Goal: Transaction & Acquisition: Subscribe to service/newsletter

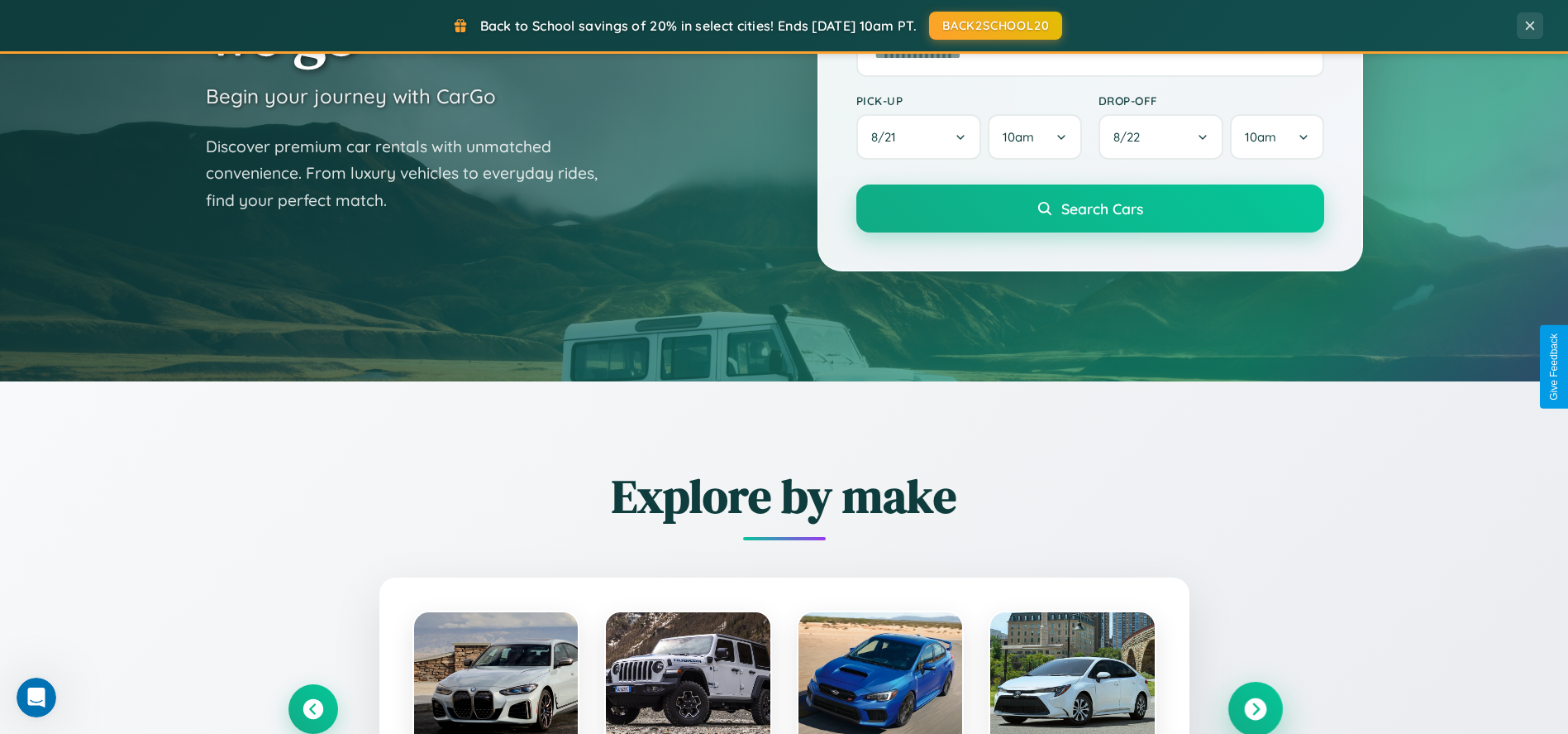
click at [1255, 708] on icon at bounding box center [1255, 709] width 23 height 23
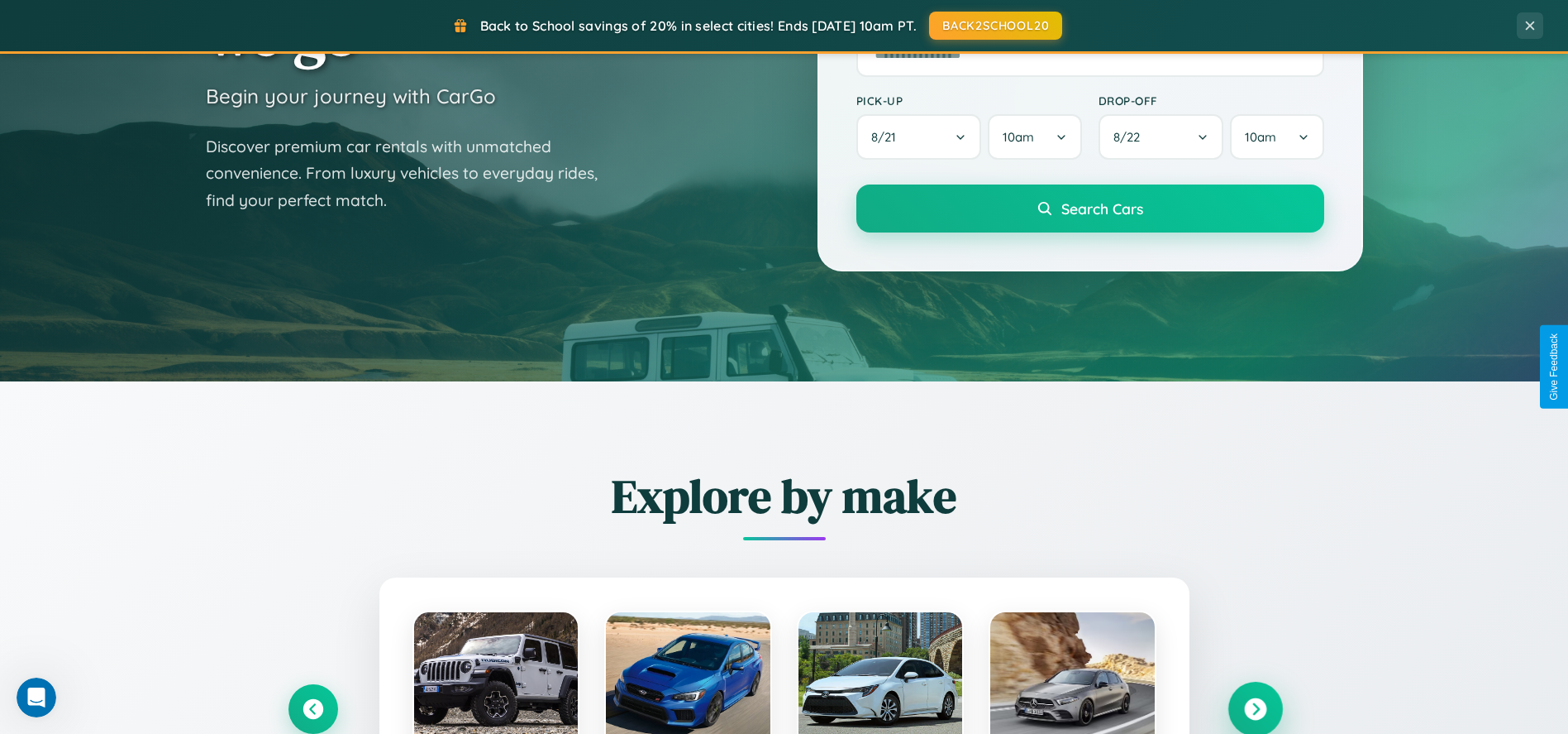
click at [1255, 707] on icon at bounding box center [1255, 709] width 23 height 23
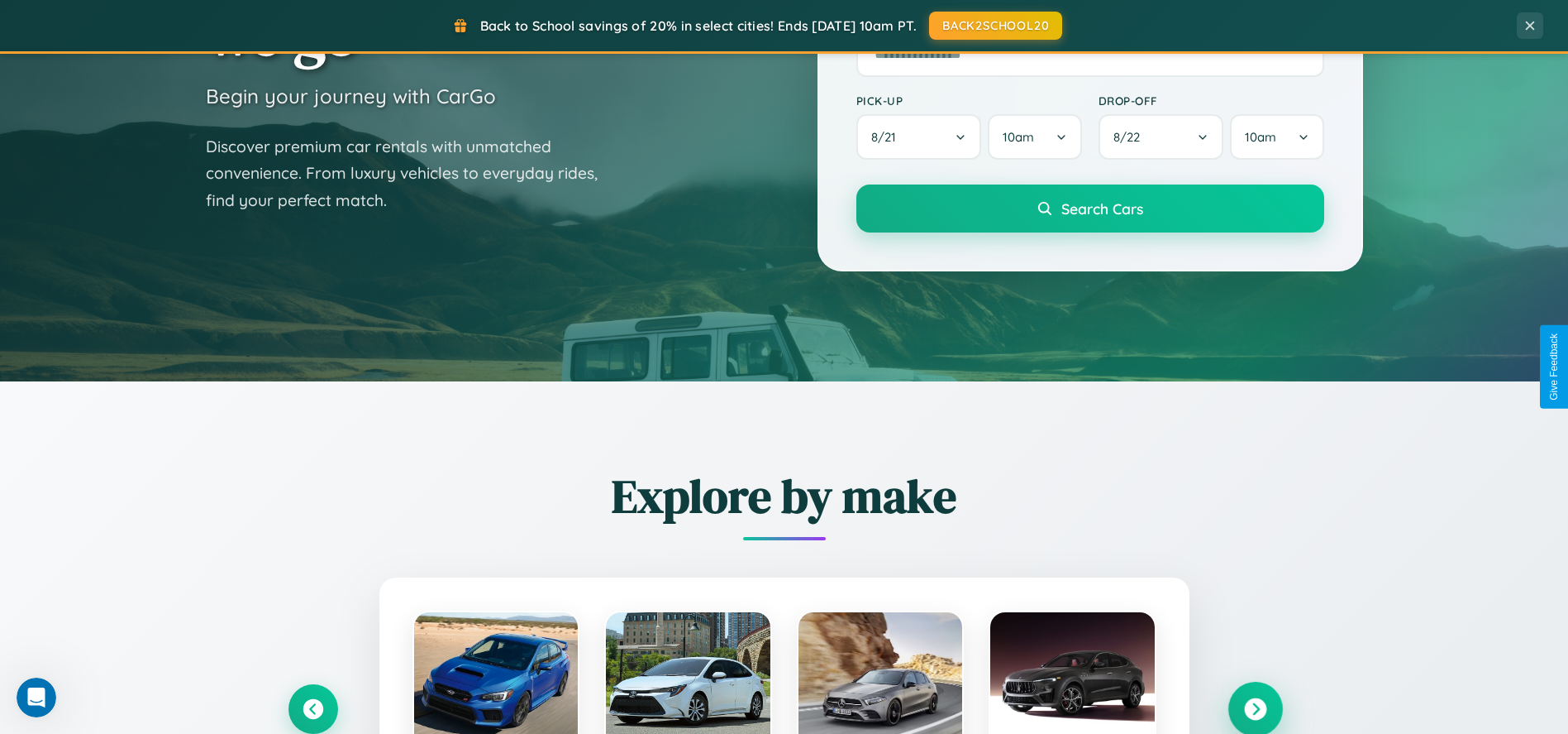
scroll to position [3177, 0]
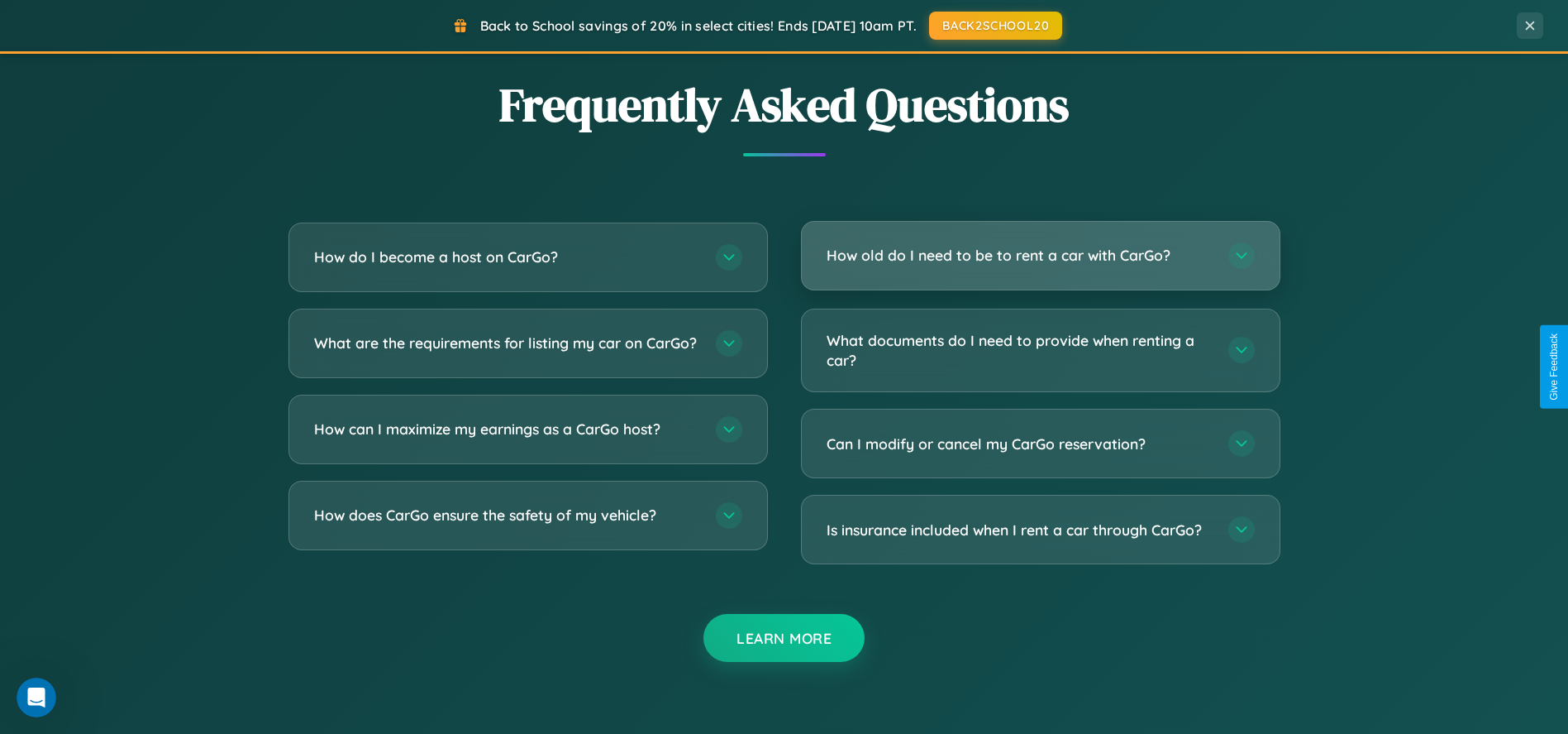
click at [1040, 257] on h3 "How old do I need to be to rent a car with CarGo?" at bounding box center [1019, 255] width 386 height 21
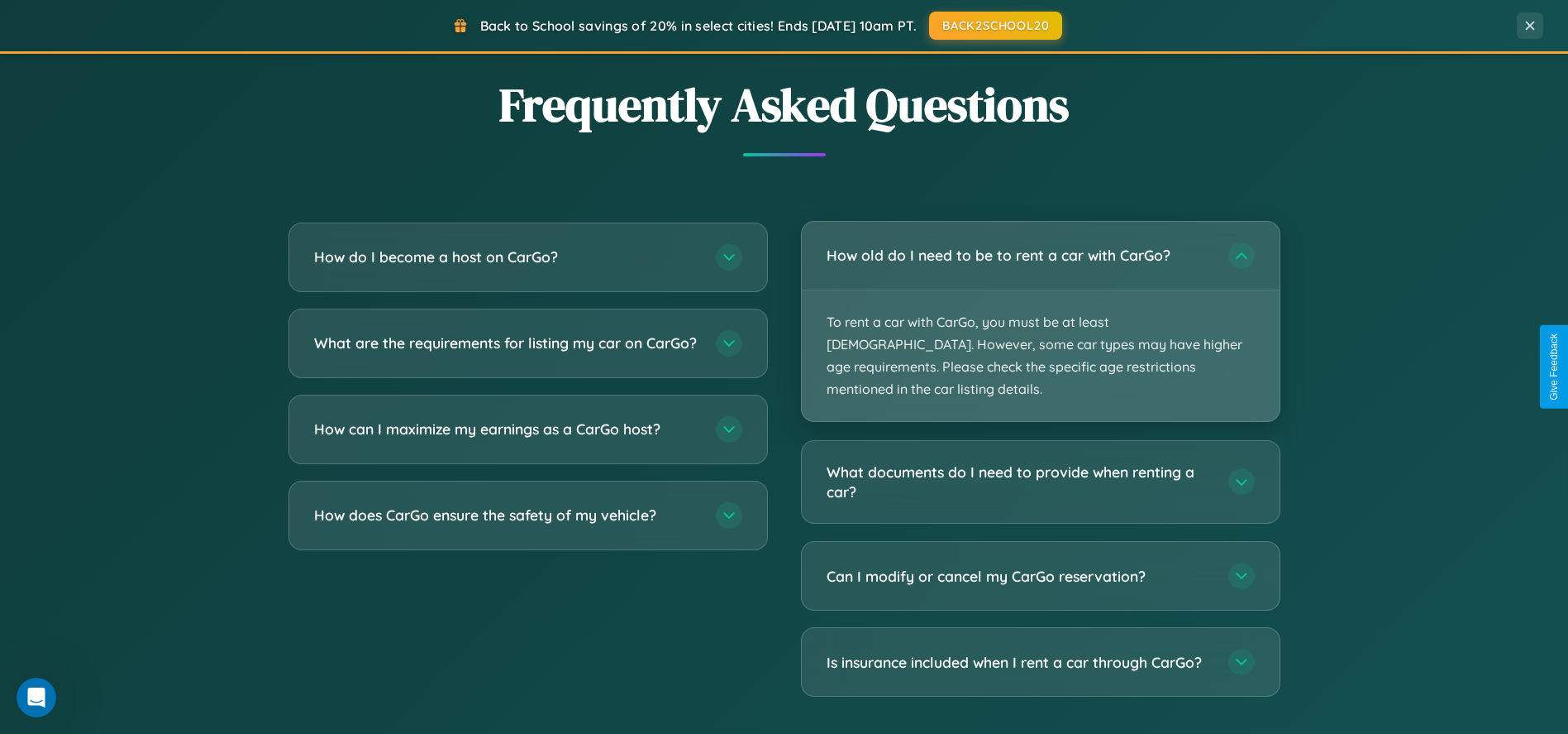
click at [1040, 309] on p "To rent a car with CarGo, you must be at least [DEMOGRAPHIC_DATA]. However, som…" at bounding box center [1041, 356] width 478 height 132
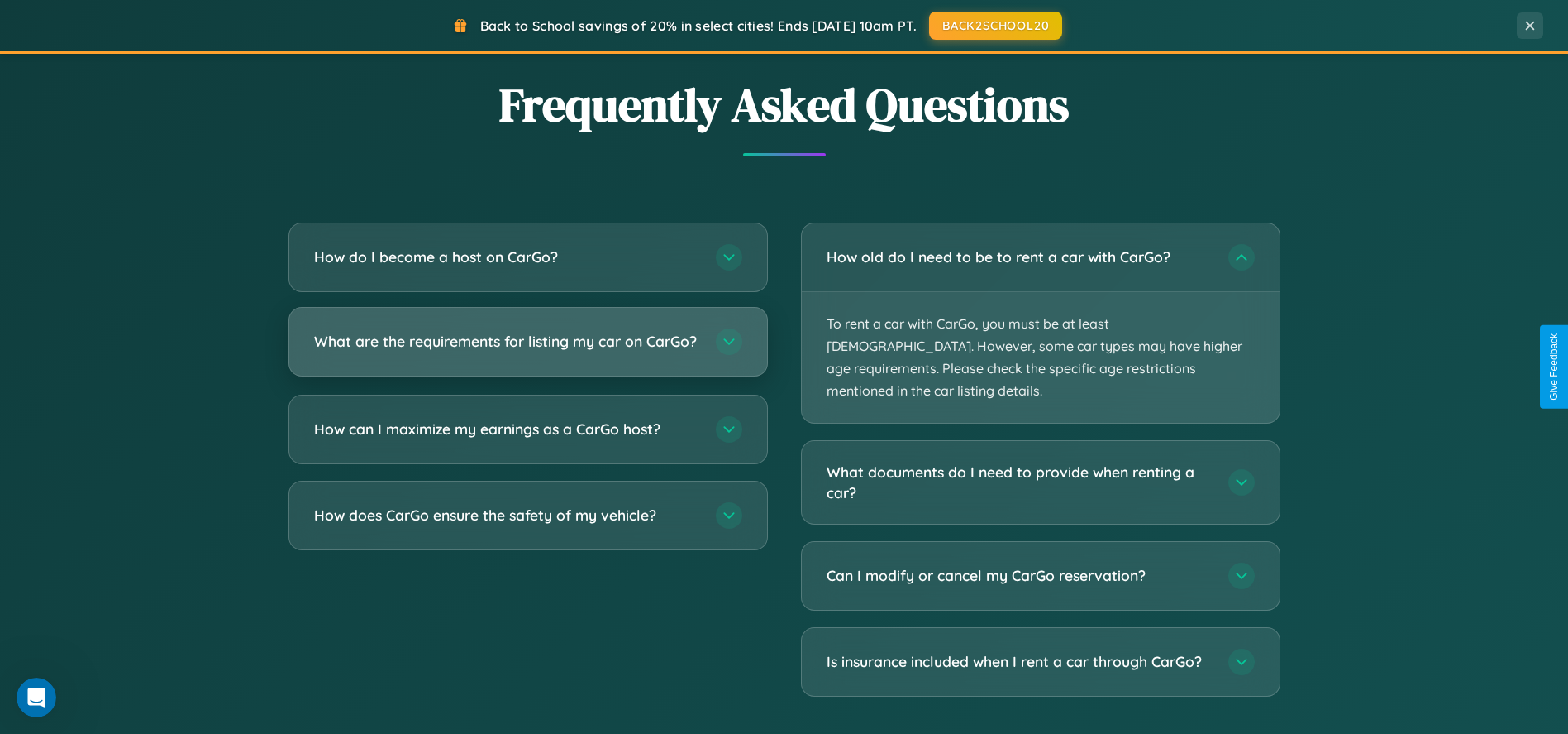
click at [528, 350] on h3 "What are the requirements for listing my car on CarGo?" at bounding box center [507, 341] width 386 height 21
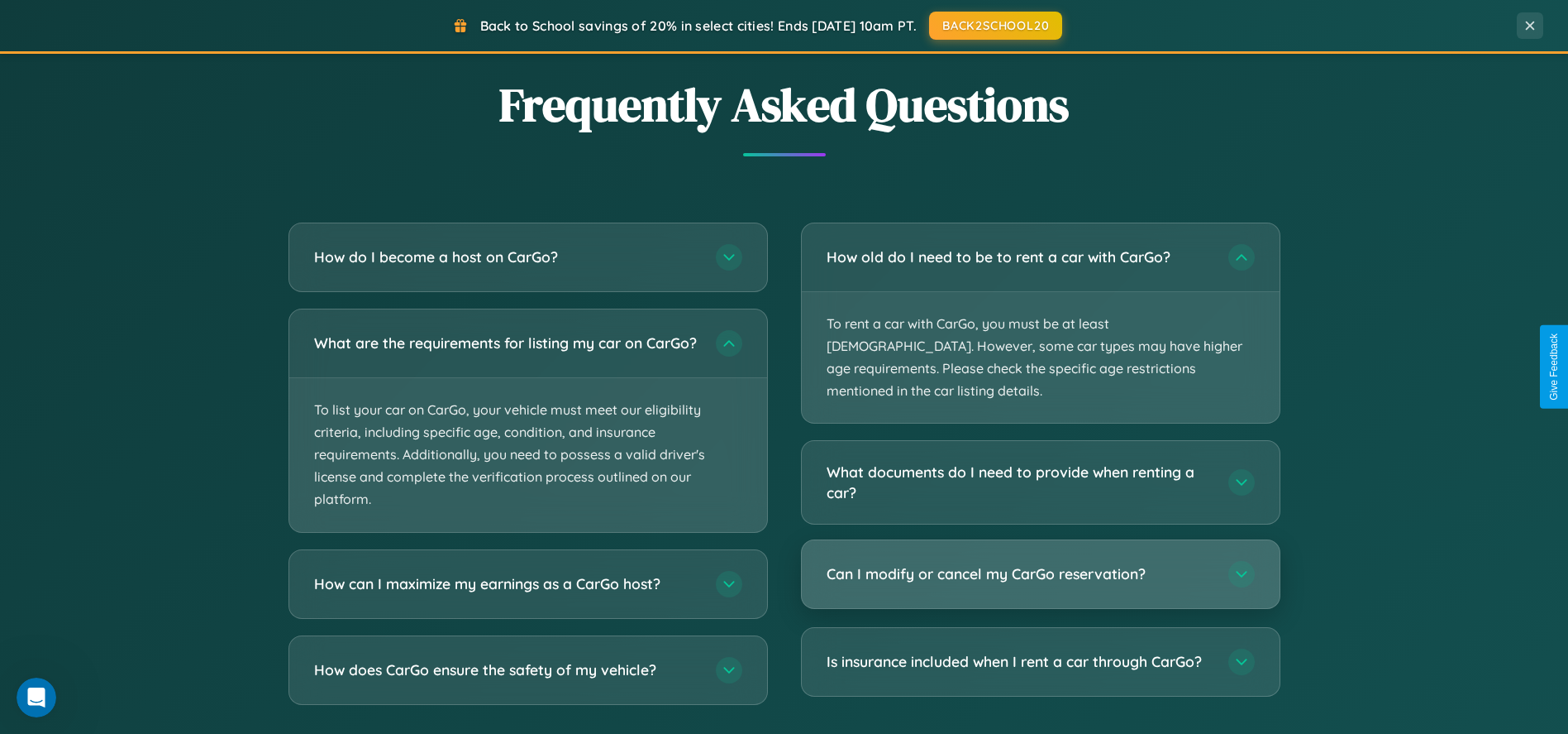
click at [1040, 563] on h3 "Can I modify or cancel my CarGo reservation?" at bounding box center [1019, 574] width 386 height 21
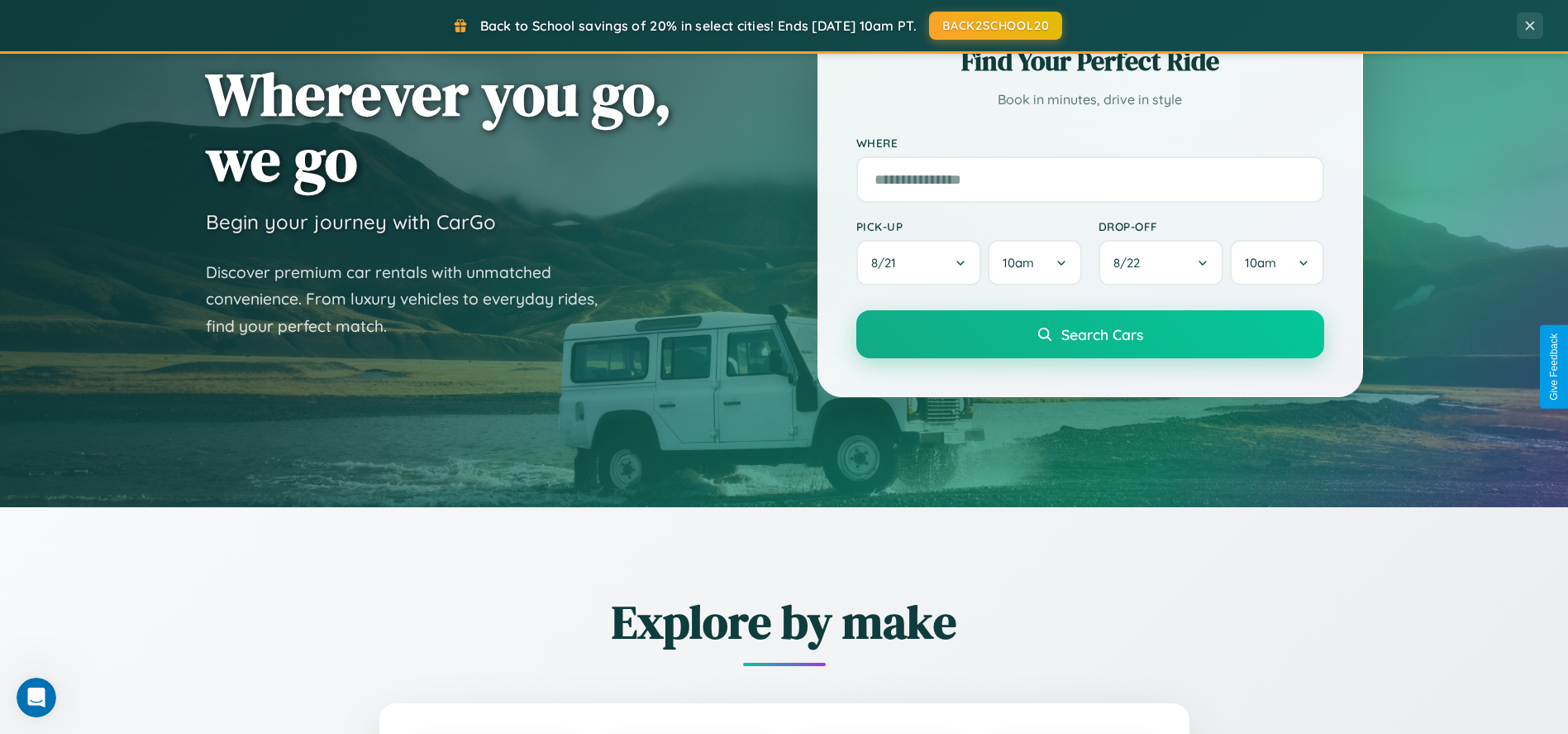
scroll to position [0, 0]
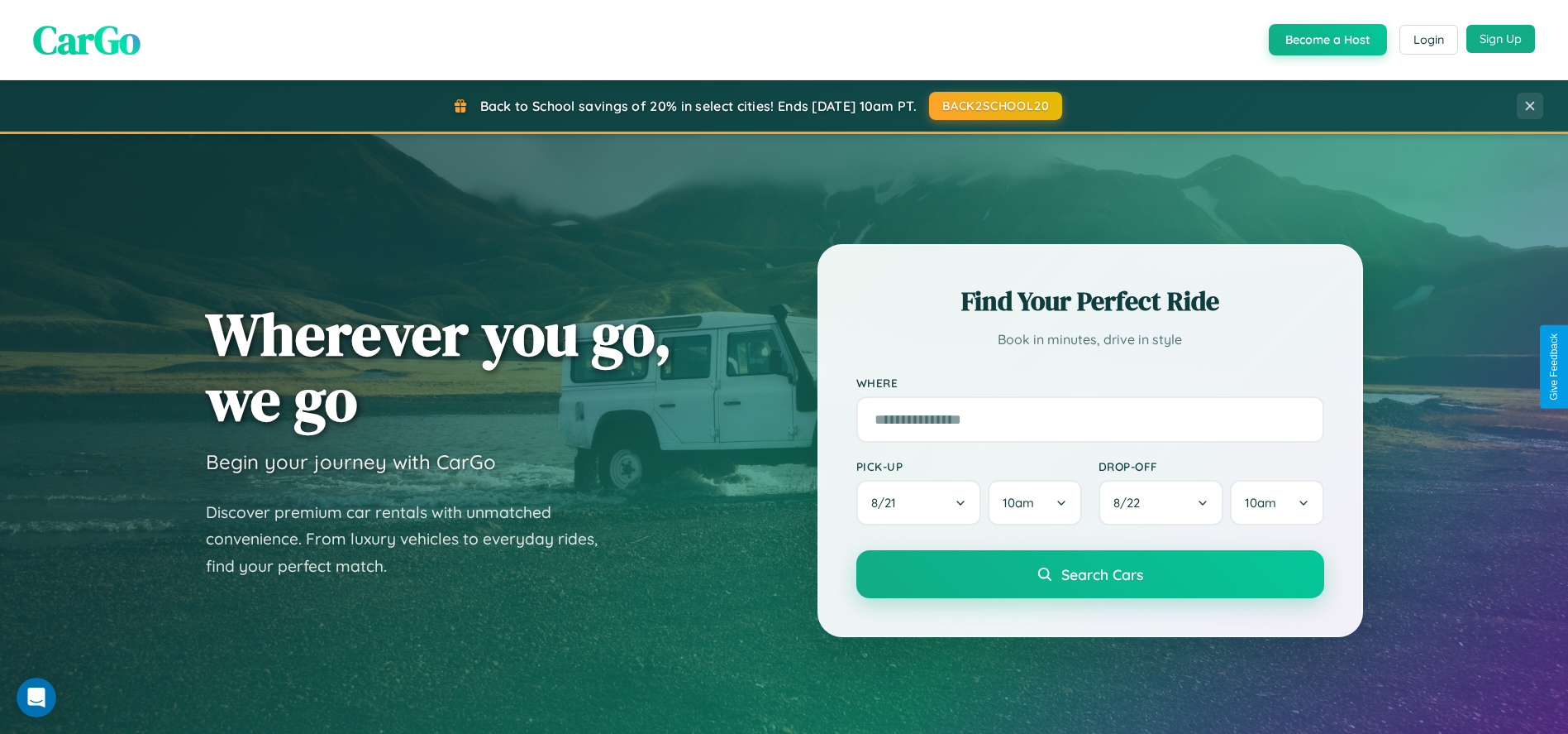
click at [1500, 39] on button "Sign Up" at bounding box center [1500, 39] width 68 height 28
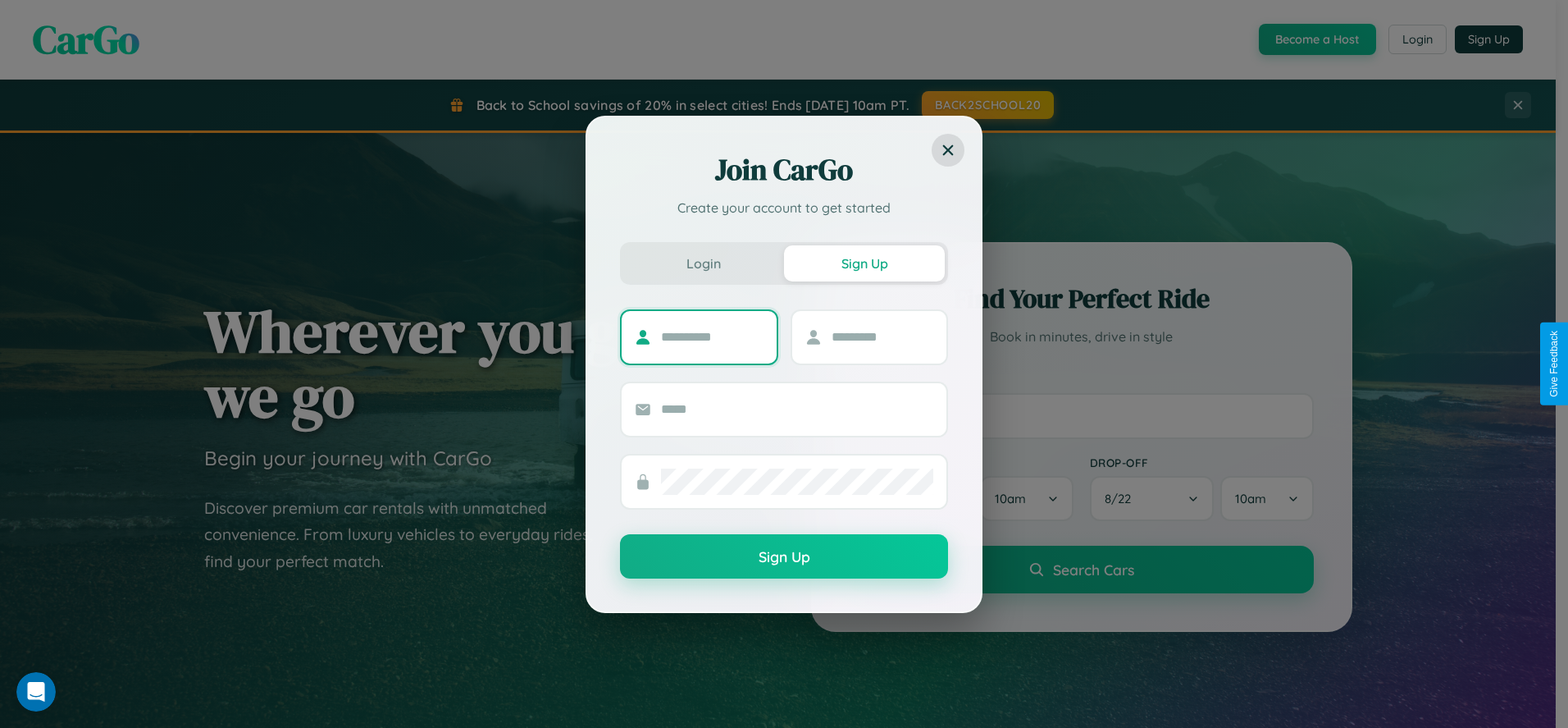
click at [711, 336] on input "text" at bounding box center [711, 337] width 102 height 27
type input "*********"
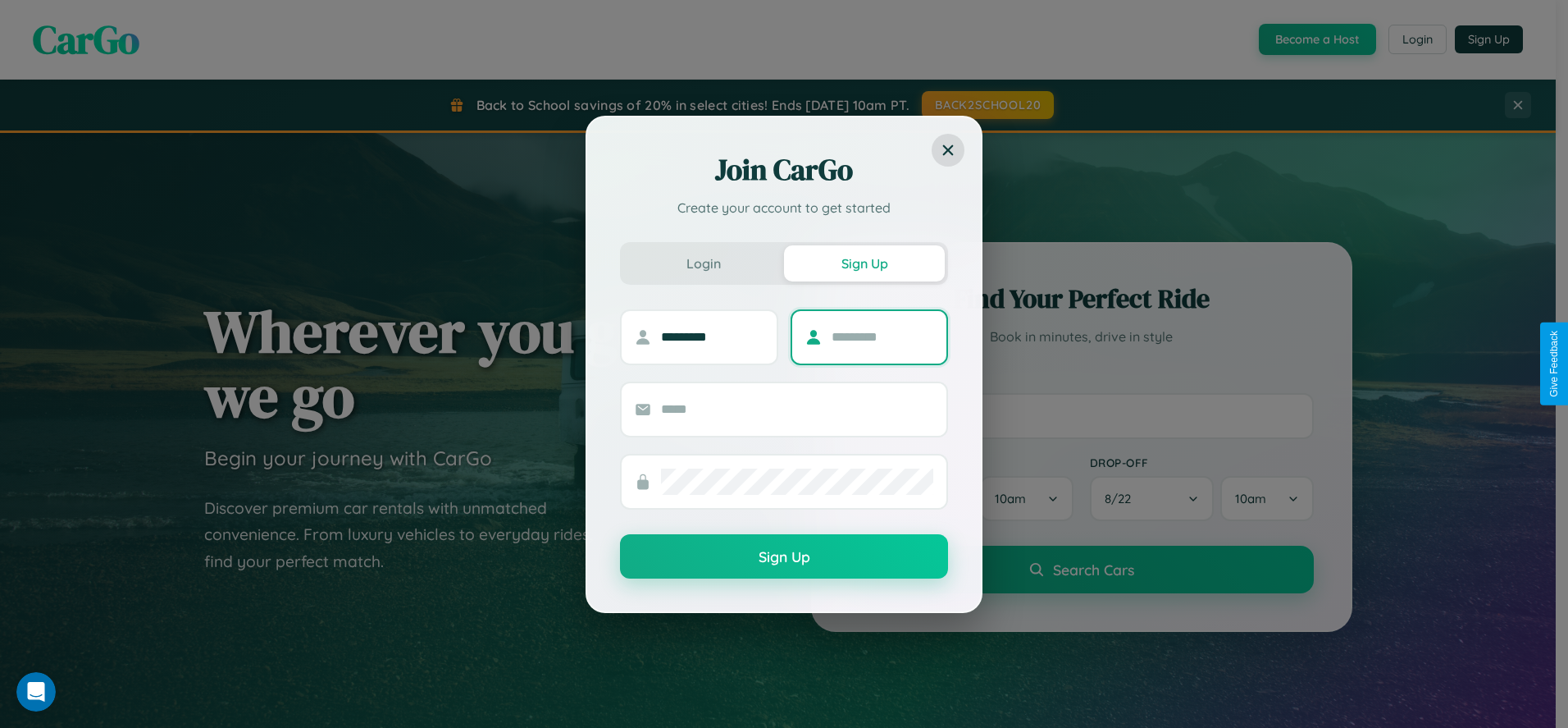
click at [882, 336] on input "text" at bounding box center [882, 337] width 102 height 27
type input "******"
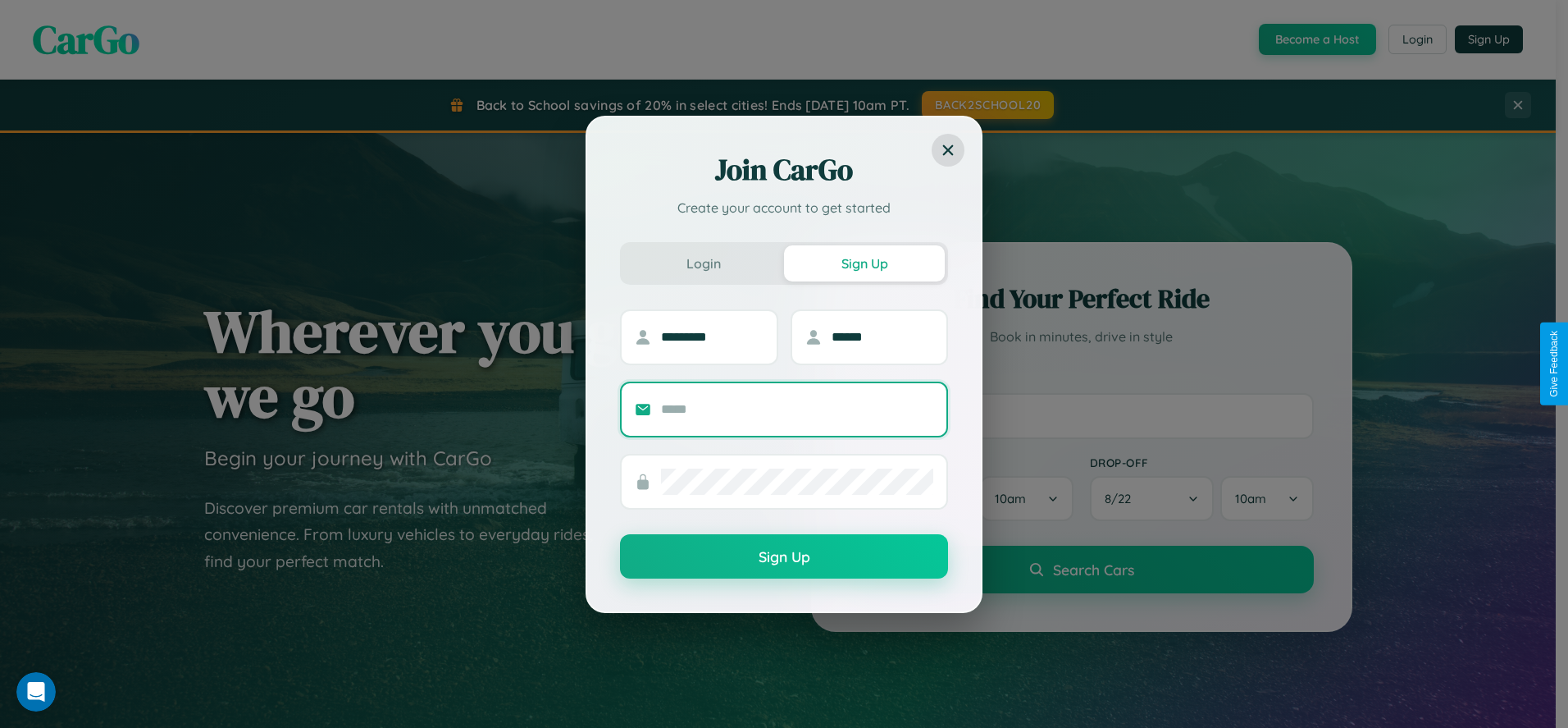
click at [797, 408] on input "text" at bounding box center [796, 409] width 272 height 27
type input "**********"
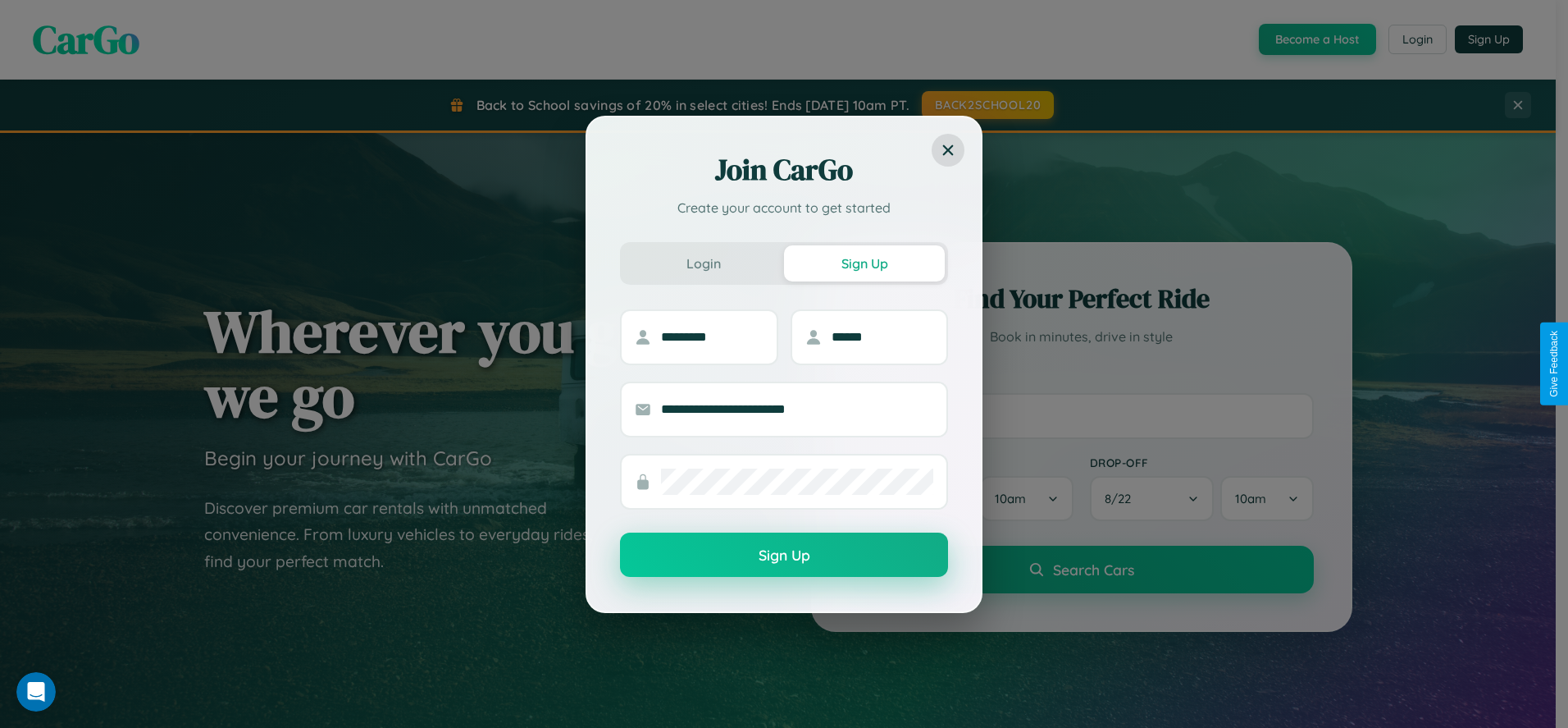
click at [784, 555] on button "Sign Up" at bounding box center [784, 554] width 328 height 45
